Goal: Information Seeking & Learning: Learn about a topic

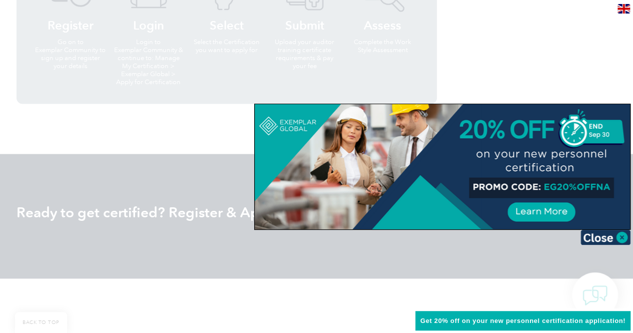
scroll to position [1005, 0]
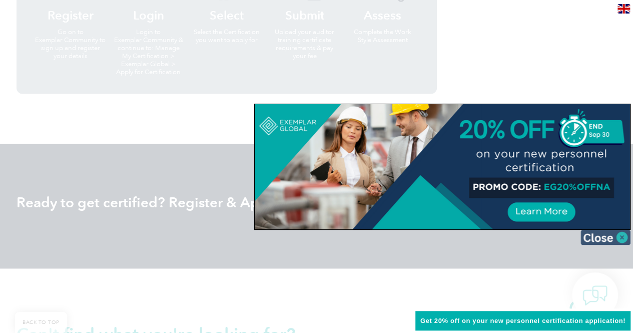
click at [624, 236] on img at bounding box center [605, 237] width 50 height 15
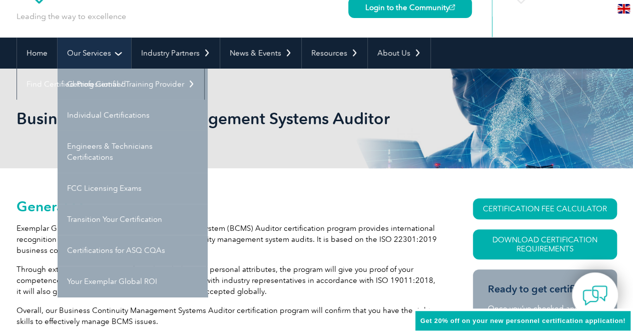
scroll to position [65, 0]
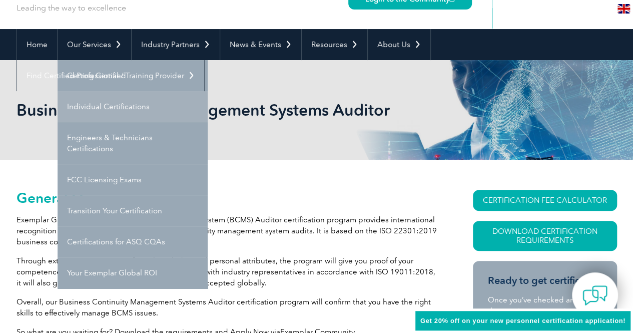
click at [94, 106] on link "Individual Certifications" at bounding box center [133, 106] width 150 height 31
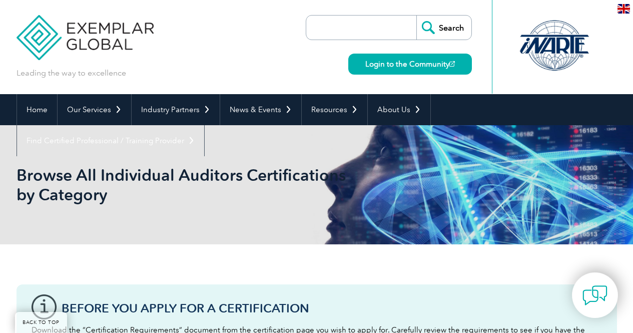
scroll to position [429, 0]
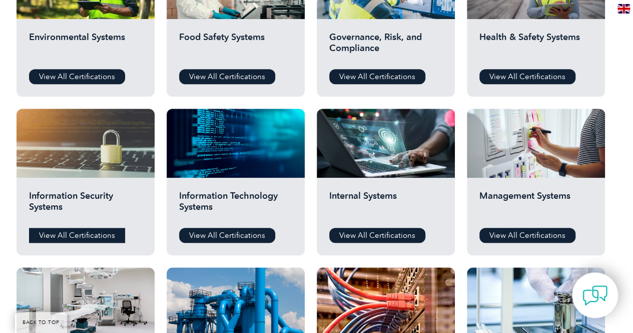
click at [52, 231] on link "View All Certifications" at bounding box center [77, 235] width 96 height 15
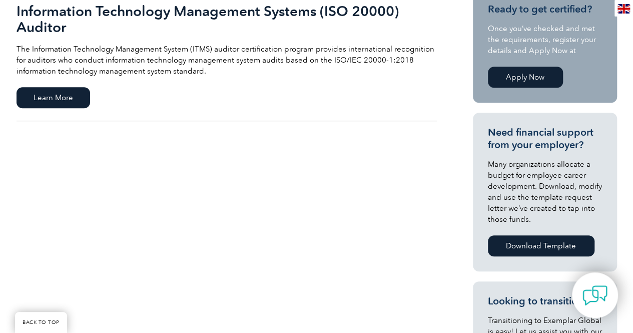
scroll to position [265, 0]
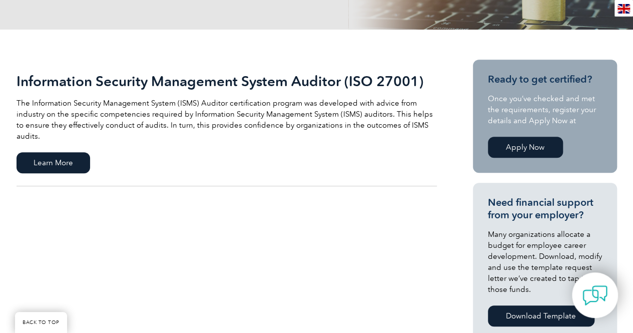
scroll to position [196, 0]
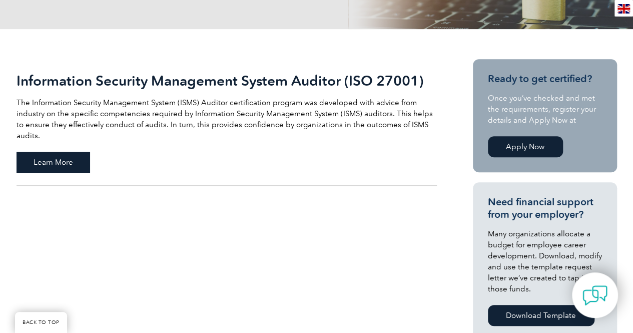
click at [43, 159] on span "Learn More" at bounding box center [54, 162] width 74 height 21
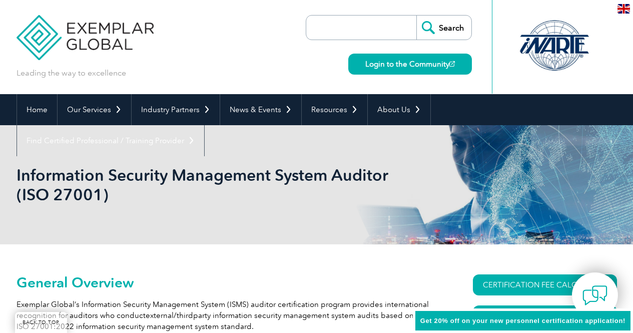
scroll to position [274, 0]
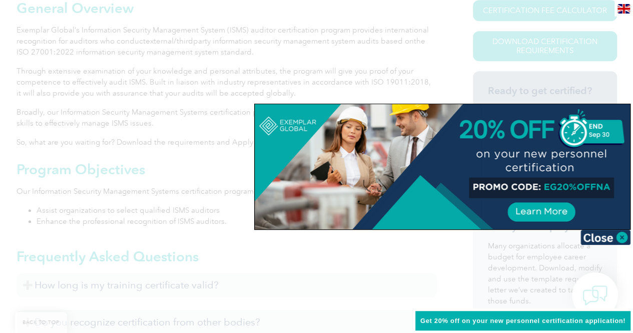
click at [553, 212] on div at bounding box center [442, 166] width 375 height 125
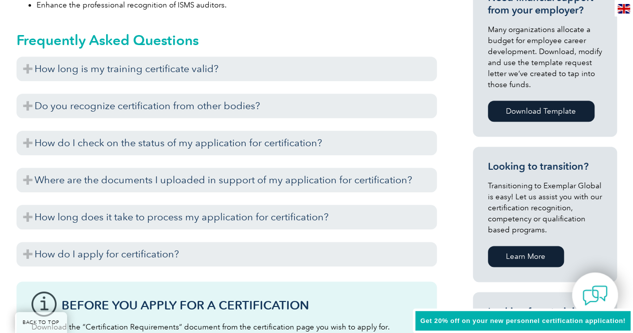
scroll to position [484, 0]
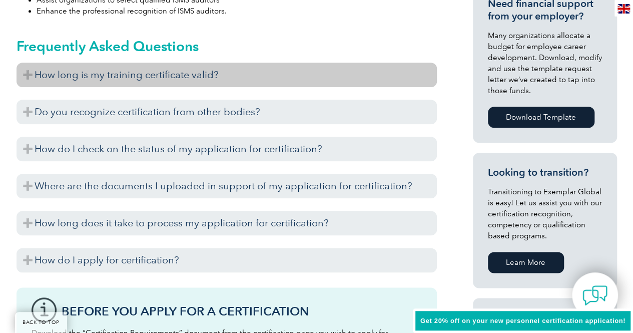
click at [170, 71] on h3 "How long is my training certificate valid?" at bounding box center [227, 75] width 420 height 25
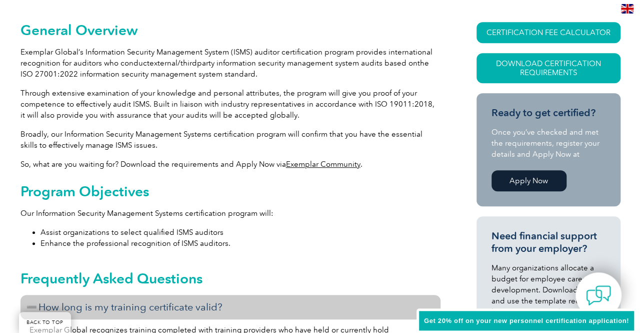
scroll to position [253, 0]
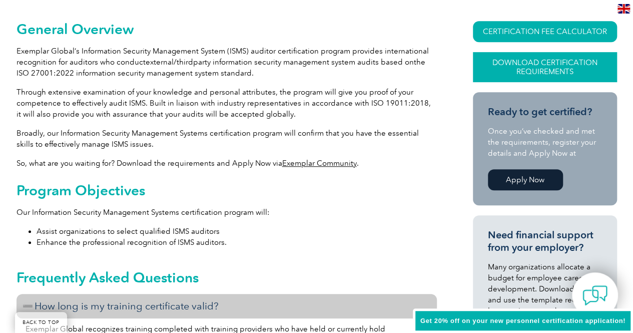
click at [488, 64] on link "Download Certification Requirements" at bounding box center [545, 67] width 144 height 30
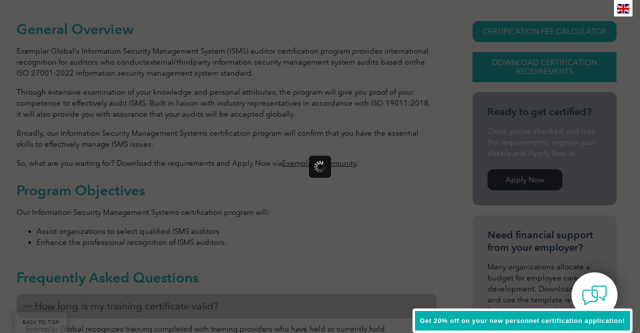
click at [488, 64] on div at bounding box center [320, 166] width 640 height 333
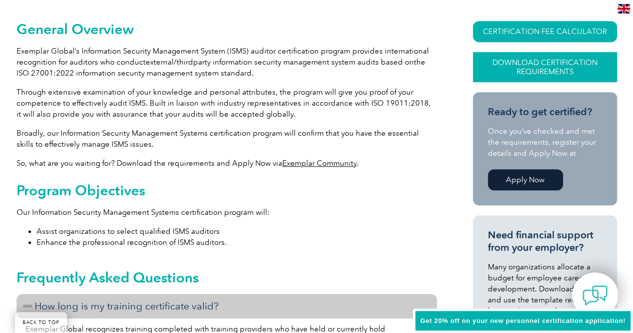
click at [488, 64] on link "Download Certification Requirements" at bounding box center [545, 67] width 144 height 30
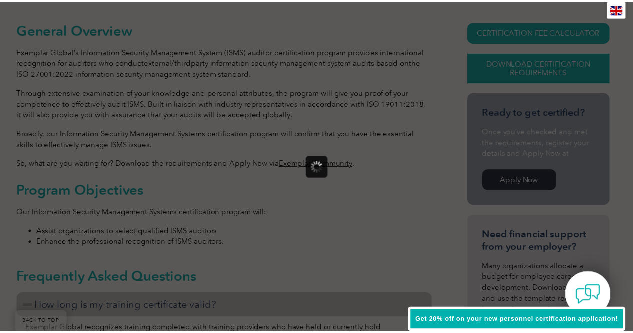
scroll to position [0, 0]
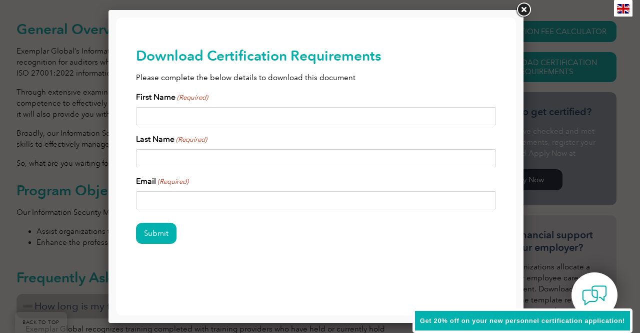
click at [526, 10] on link at bounding box center [524, 10] width 18 height 18
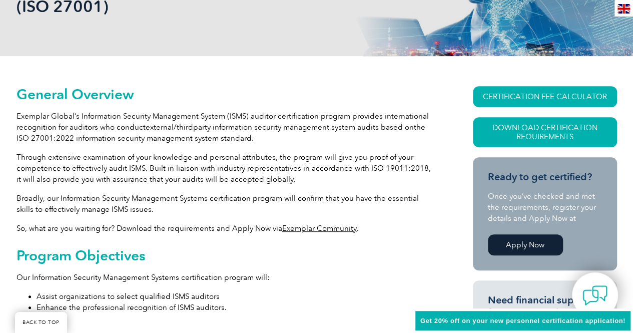
scroll to position [176, 0]
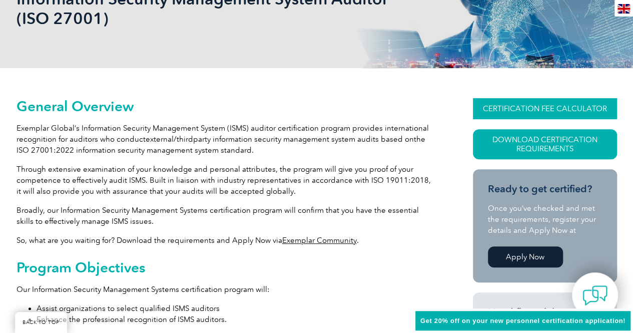
click at [500, 111] on link "CERTIFICATION FEE CALCULATOR" at bounding box center [545, 108] width 144 height 21
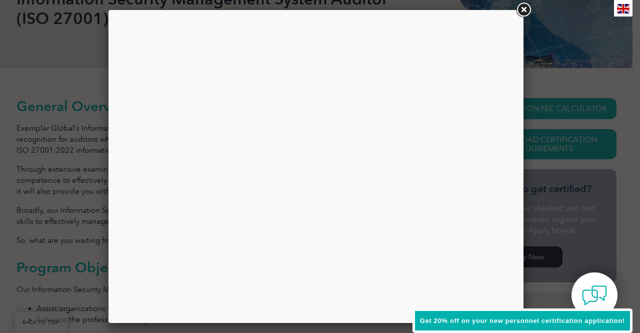
click at [524, 10] on link at bounding box center [524, 10] width 18 height 18
